Goal: Find contact information: Obtain details needed to contact an individual or organization

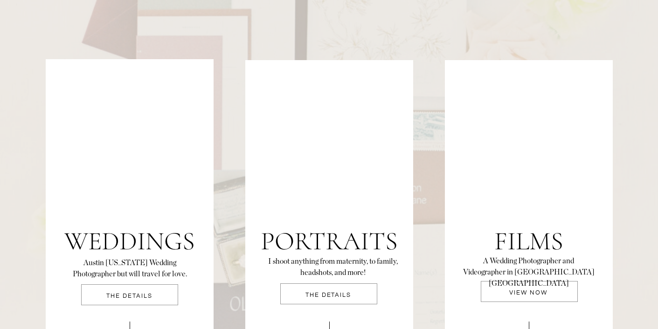
scroll to position [2002, 0]
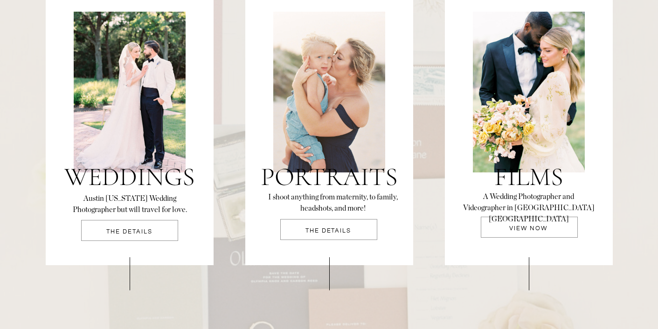
click at [145, 230] on p "THE DETAILS" at bounding box center [129, 235] width 97 height 12
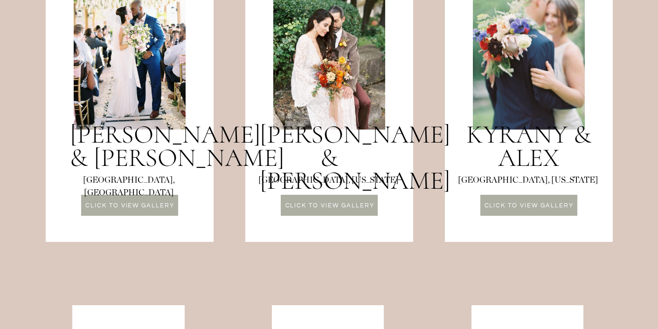
scroll to position [913, 0]
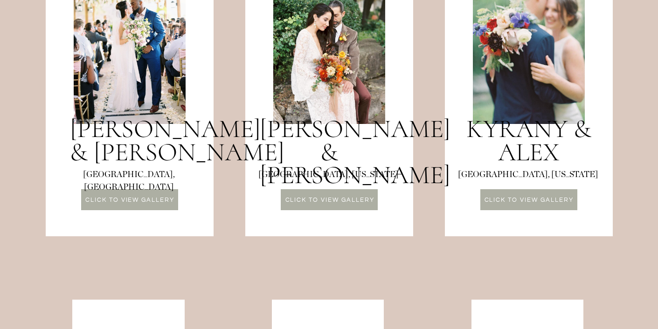
click at [353, 201] on p "CLICK TO VIEW GALLERY" at bounding box center [330, 201] width 97 height 8
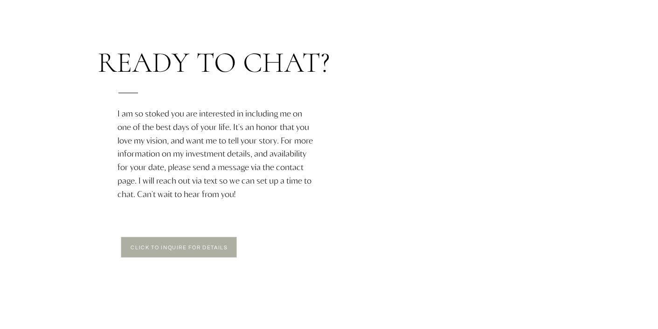
scroll to position [1619, 0]
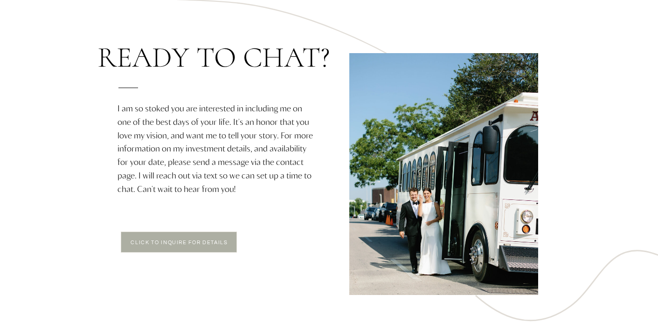
click at [186, 237] on div at bounding box center [179, 242] width 116 height 21
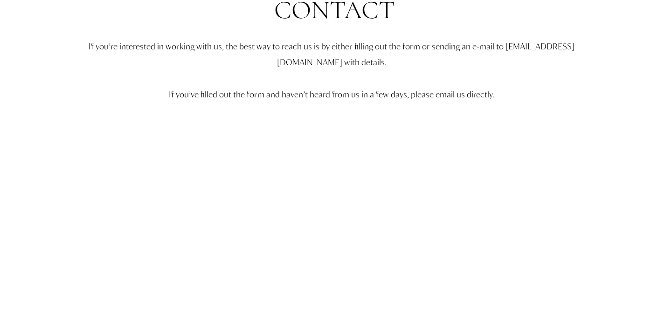
scroll to position [84, 0]
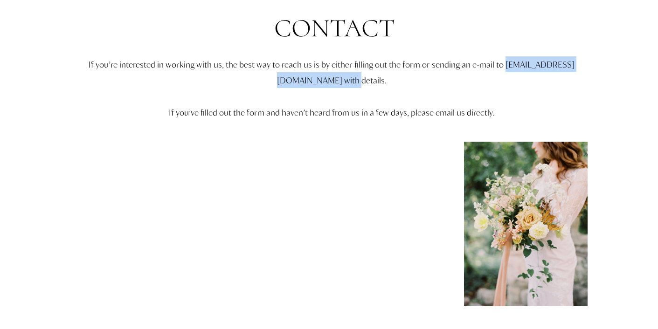
drag, startPoint x: 245, startPoint y: 80, endPoint x: 377, endPoint y: 81, distance: 132.0
click at [377, 81] on p "If you’re interested in working with us, the best way to reach us is by either …" at bounding box center [332, 104] width 544 height 97
copy p "hello@alyssanikolephotography.com"
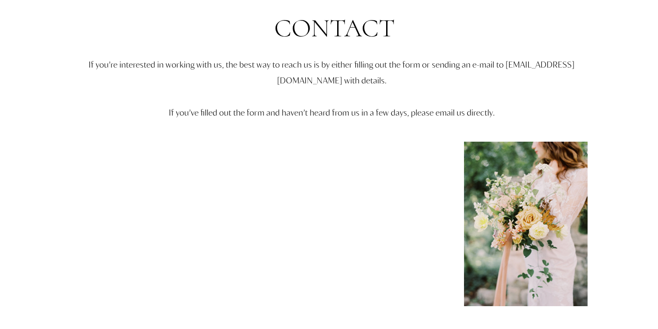
click at [471, 87] on p "If you’re interested in working with us, the best way to reach us is by either …" at bounding box center [332, 104] width 544 height 97
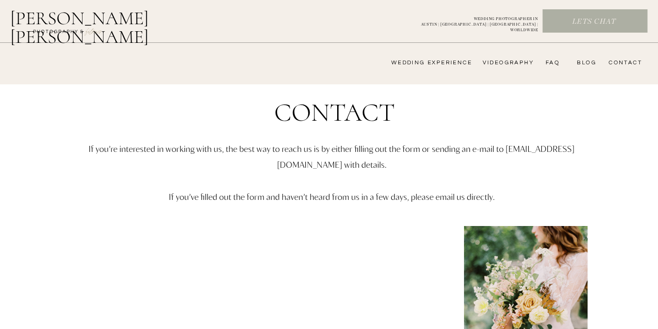
scroll to position [0, 0]
click at [448, 61] on nav "wedding experience" at bounding box center [425, 62] width 94 height 7
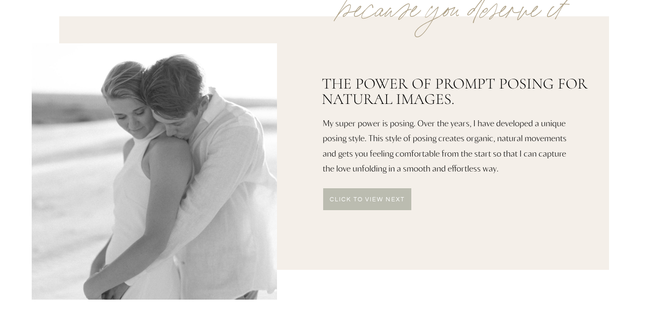
scroll to position [484, 0]
click at [358, 197] on p "click to VIEW NEXT" at bounding box center [367, 199] width 89 height 7
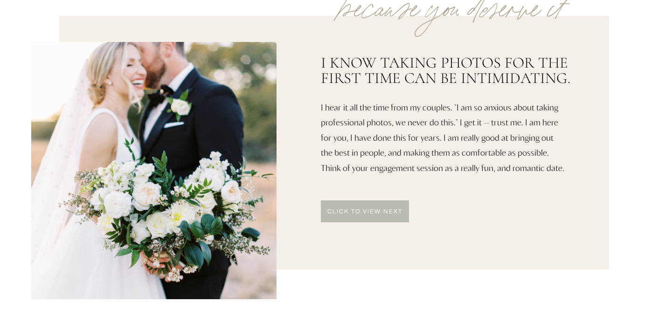
click at [381, 208] on div at bounding box center [365, 212] width 88 height 22
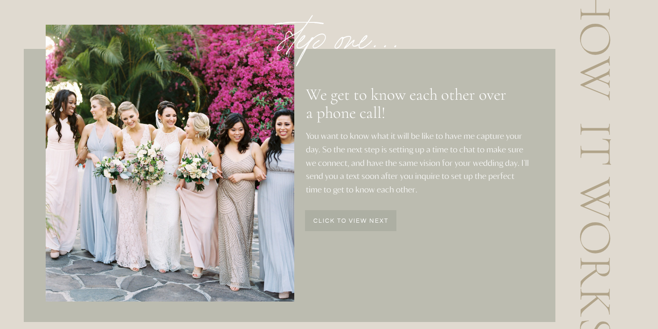
scroll to position [1161, 0]
click at [377, 222] on p "click to view next" at bounding box center [351, 223] width 91 height 8
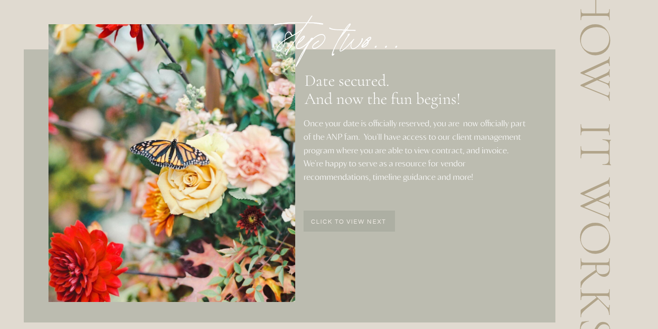
click at [377, 222] on p "click to view next" at bounding box center [349, 223] width 91 height 8
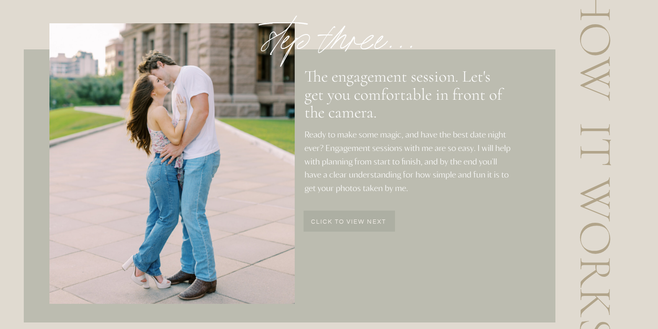
click at [360, 225] on p "click to view next" at bounding box center [349, 223] width 91 height 8
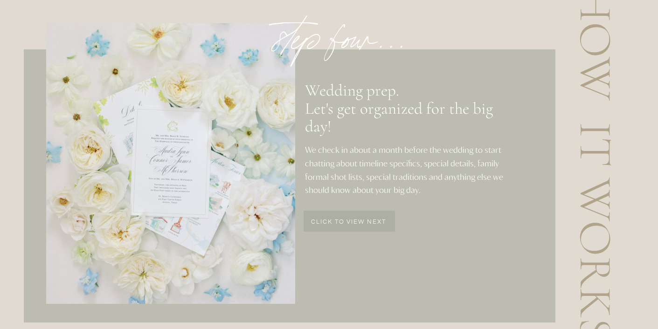
click at [360, 221] on p "click to view next" at bounding box center [349, 223] width 91 height 8
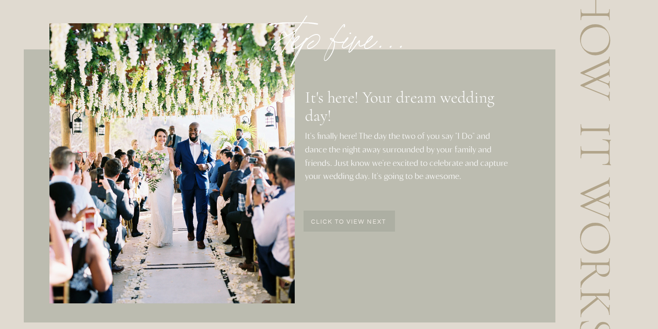
click at [360, 221] on p "click to view next" at bounding box center [349, 223] width 91 height 8
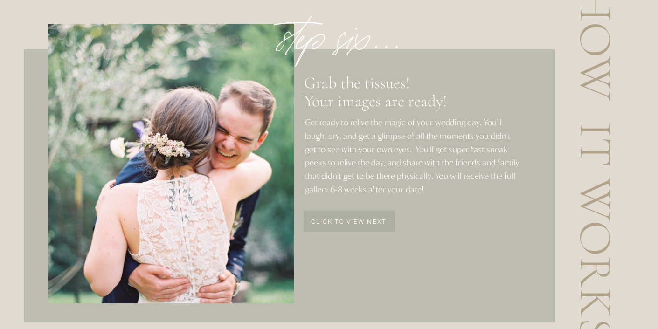
click at [364, 222] on p "click to view next" at bounding box center [349, 223] width 91 height 8
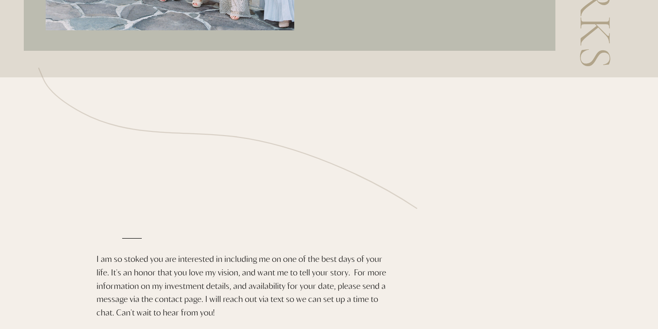
scroll to position [1580, 0]
